Goal: Information Seeking & Learning: Learn about a topic

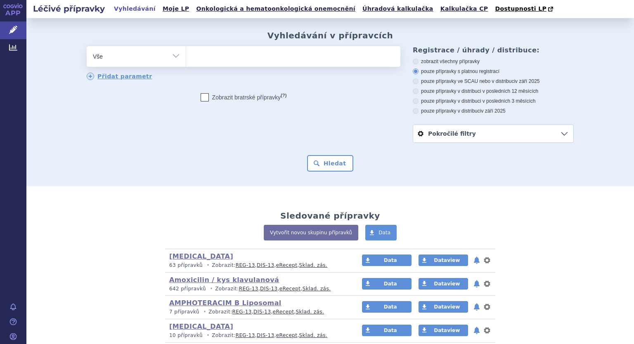
select select "filter-atc-group"
click at [87, 47] on select "Vše Přípravek/SUKL kód MAH VPOIS ATC/Aktivní látka Léková forma Síla" at bounding box center [136, 55] width 99 height 19
click at [216, 60] on ul at bounding box center [293, 54] width 214 height 17
click at [186, 60] on select at bounding box center [186, 56] width 0 height 21
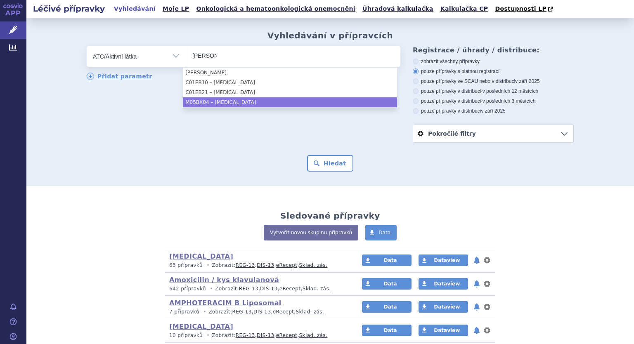
type input "denos"
select select "M05BX04"
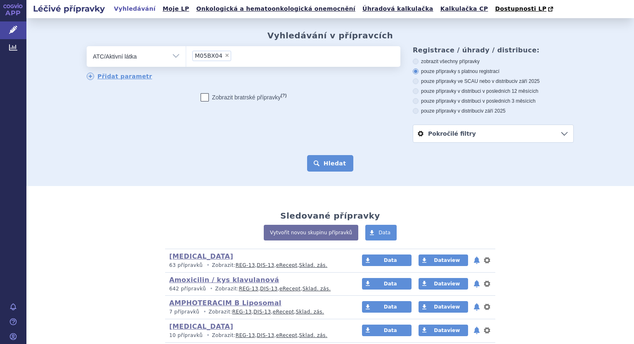
click at [318, 156] on button "Hledat" at bounding box center [330, 163] width 47 height 17
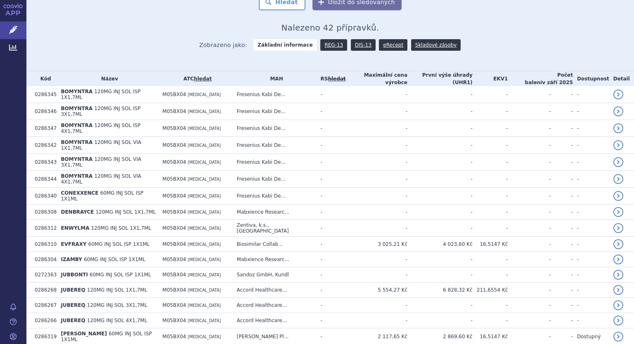
scroll to position [289, 0]
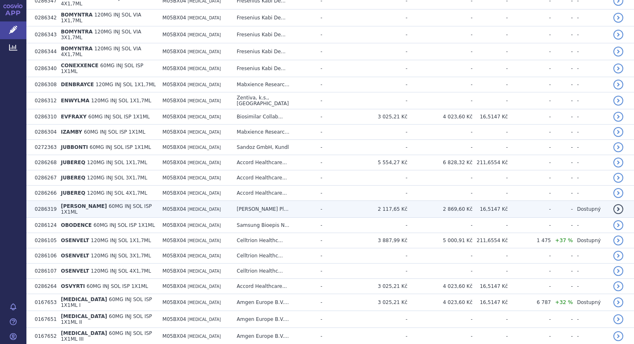
click at [352, 201] on td "2 117,65 Kč" at bounding box center [376, 209] width 61 height 17
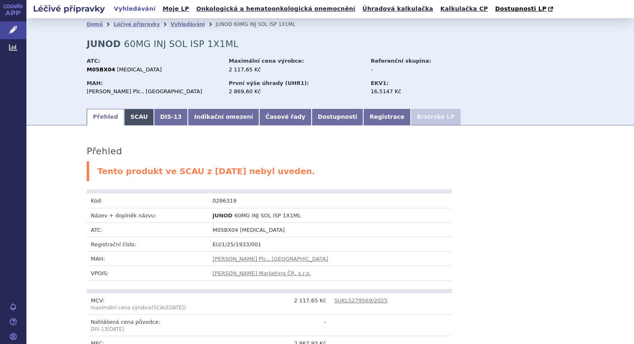
click at [130, 118] on link "SCAU" at bounding box center [139, 117] width 30 height 17
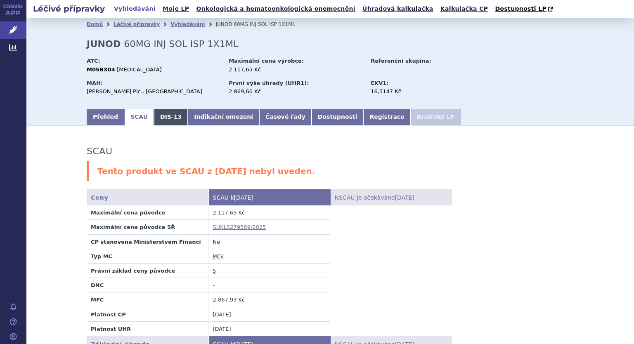
click at [154, 118] on link "DIS-13" at bounding box center [171, 117] width 34 height 17
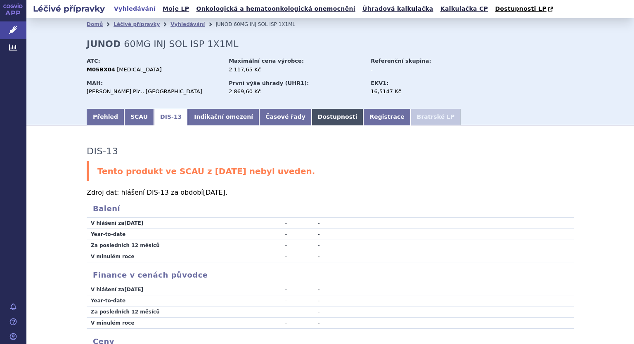
click at [312, 119] on link "Dostupnosti" at bounding box center [338, 117] width 52 height 17
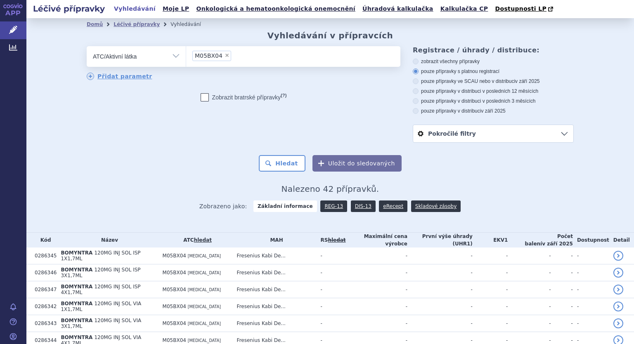
scroll to position [165, 0]
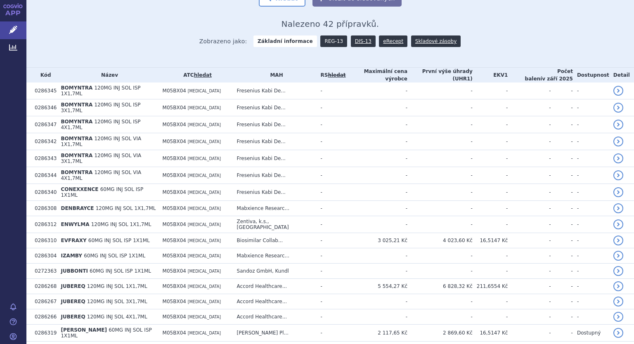
click at [330, 42] on link "REG-13" at bounding box center [333, 41] width 27 height 12
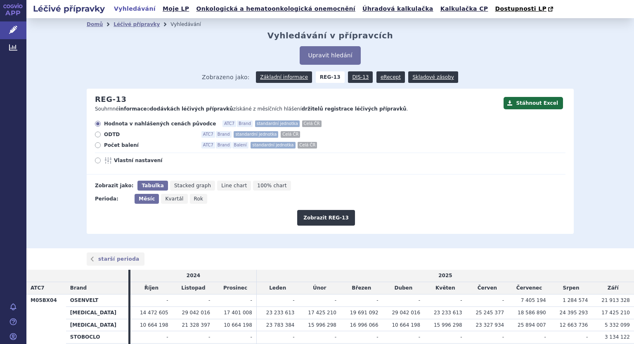
scroll to position [58, 0]
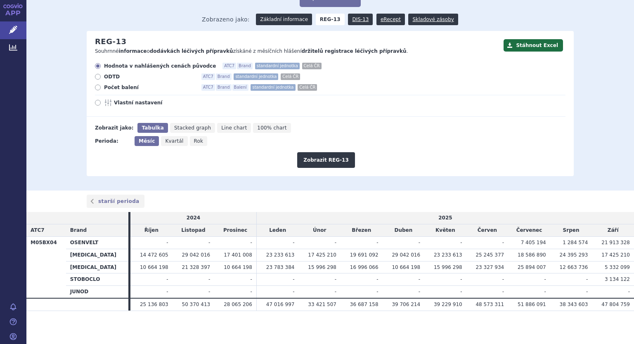
click at [275, 22] on link "Základní informace" at bounding box center [284, 20] width 56 height 12
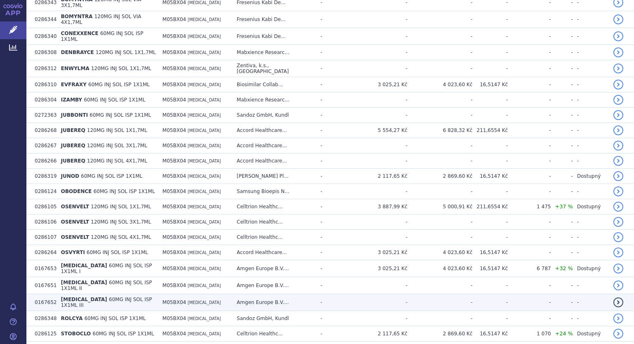
scroll to position [325, 0]
